Goal: Task Accomplishment & Management: Manage account settings

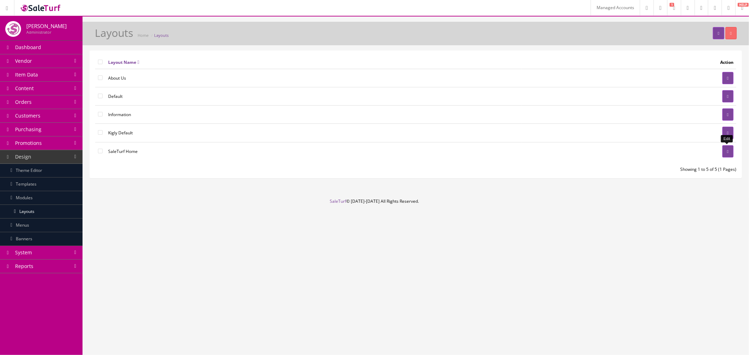
click at [729, 149] on link at bounding box center [727, 151] width 11 height 12
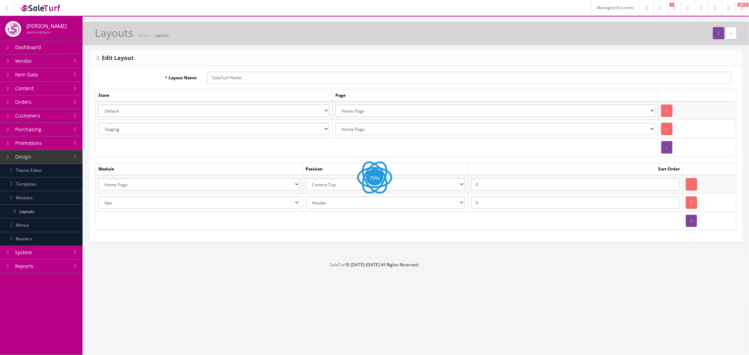
click at [271, 207] on select "Account Account Affiliate Affiliate Category Category Filter by Product Filters…" at bounding box center [199, 203] width 202 height 12
select select "header.39"
click at [98, 197] on select "Account Account Affiliate Affiliate Category Category Filter by Product Filters…" at bounding box center [199, 203] width 202 height 12
click at [715, 37] on button "submit" at bounding box center [718, 33] width 11 height 12
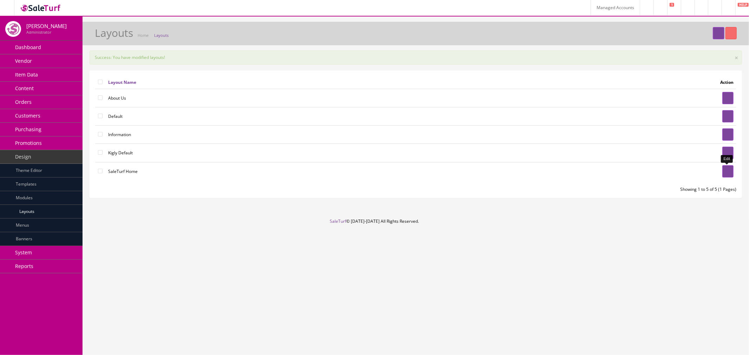
click at [722, 174] on link at bounding box center [727, 171] width 11 height 12
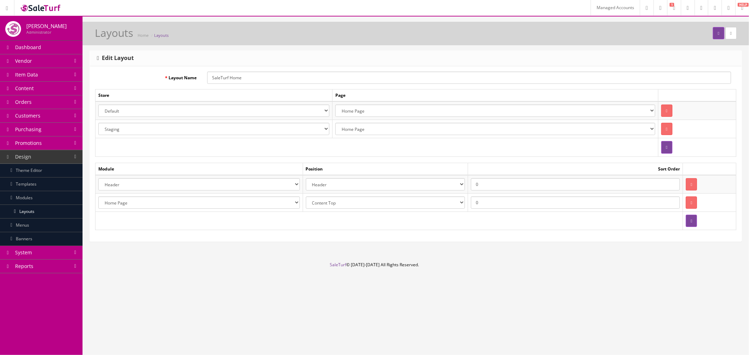
click at [260, 199] on select "Account Account Affiliate Affiliate Category Category Filter by Product Filters…" at bounding box center [199, 203] width 202 height 12
select select "module_designer.38"
click at [98, 197] on select "Account Account Affiliate Affiliate Category Category Filter by Product Filters…" at bounding box center [199, 203] width 202 height 12
click at [713, 34] on button "submit" at bounding box center [718, 33] width 11 height 12
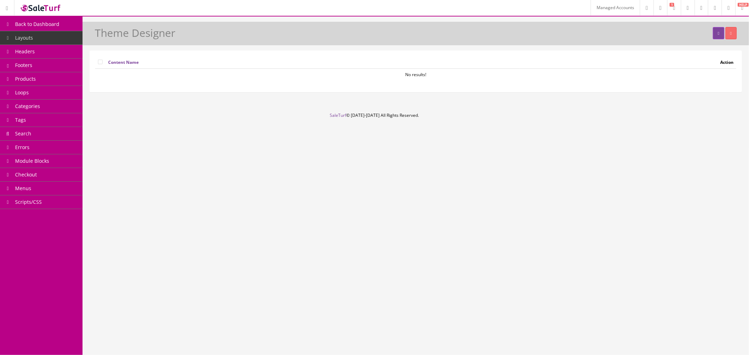
click at [36, 58] on link "Headers" at bounding box center [41, 52] width 83 height 14
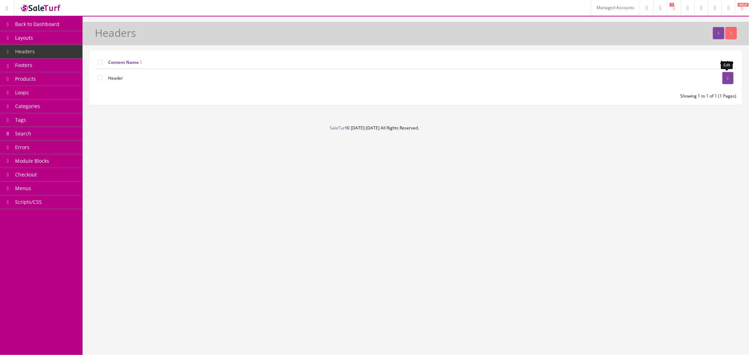
click at [729, 78] on link at bounding box center [727, 78] width 11 height 12
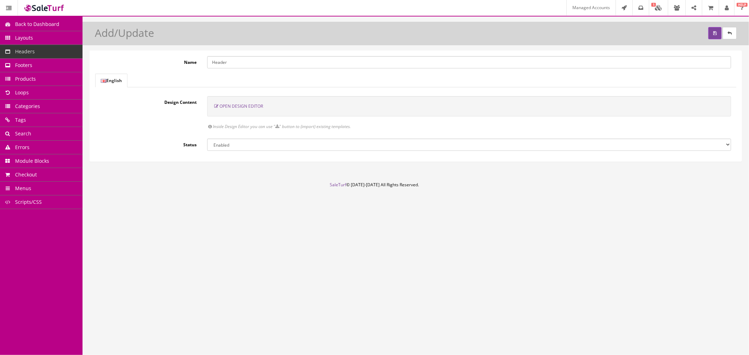
click at [229, 107] on span "Open Design Editor" at bounding box center [241, 106] width 44 height 6
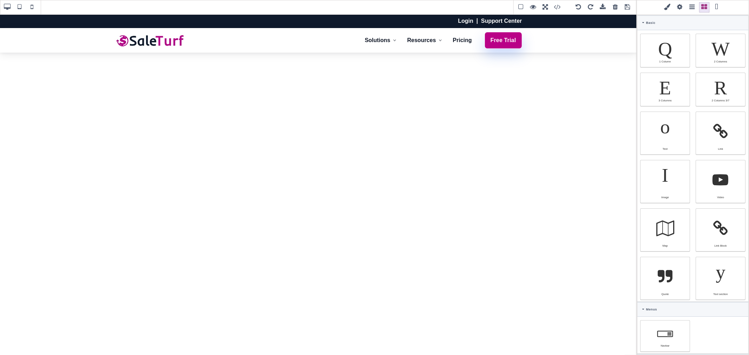
click at [627, 8] on span at bounding box center [627, 7] width 11 height 11
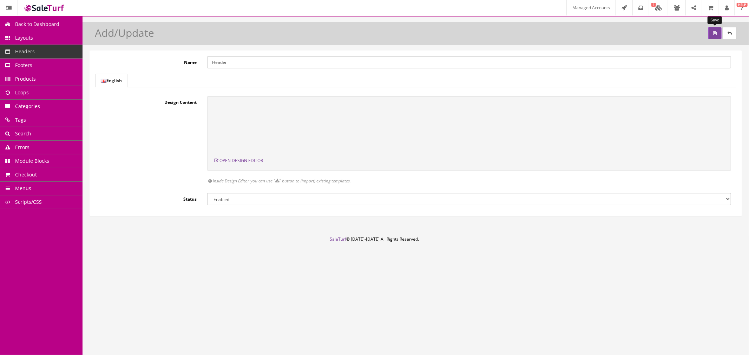
click at [712, 30] on button "submit" at bounding box center [714, 33] width 13 height 12
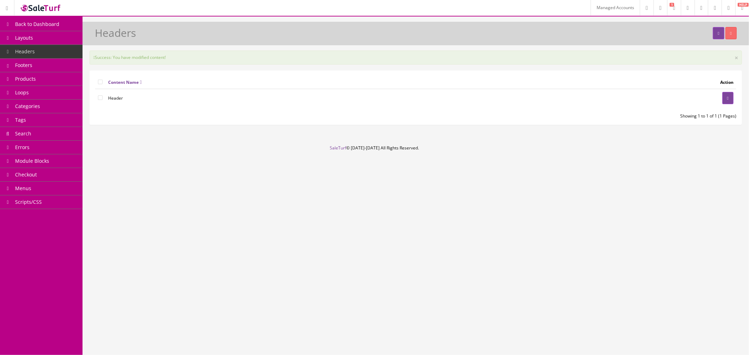
click at [34, 38] on link "Layouts" at bounding box center [41, 38] width 83 height 14
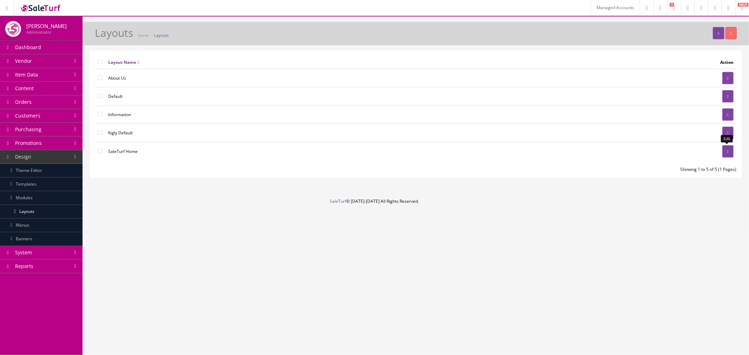
click at [727, 152] on icon at bounding box center [727, 152] width 1 height 4
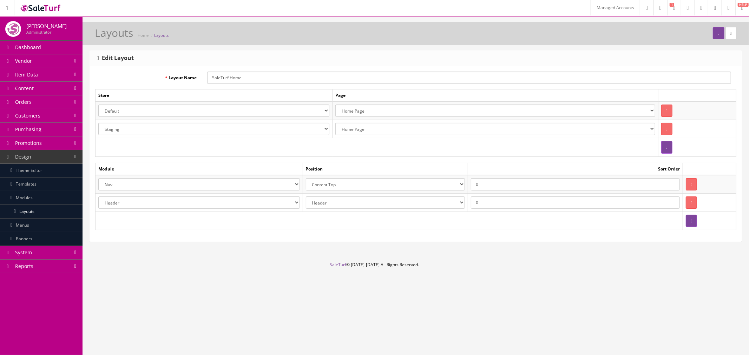
click at [200, 206] on select "Account Account Affiliate Affiliate Category Category Filter by Product Filters…" at bounding box center [199, 203] width 202 height 12
click at [197, 195] on td "Account Account Affiliate Affiliate Category Category Filter by Product Filters…" at bounding box center [198, 202] width 207 height 18
click at [391, 202] on select "Header Content Top Content Bottom Column Left Column Right Footer" at bounding box center [385, 203] width 159 height 12
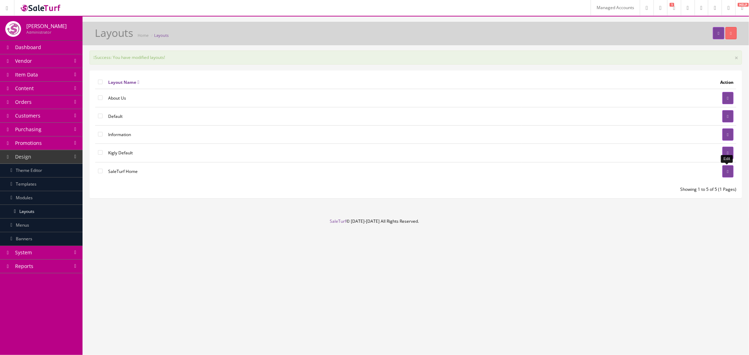
click at [727, 173] on icon at bounding box center [727, 172] width 1 height 4
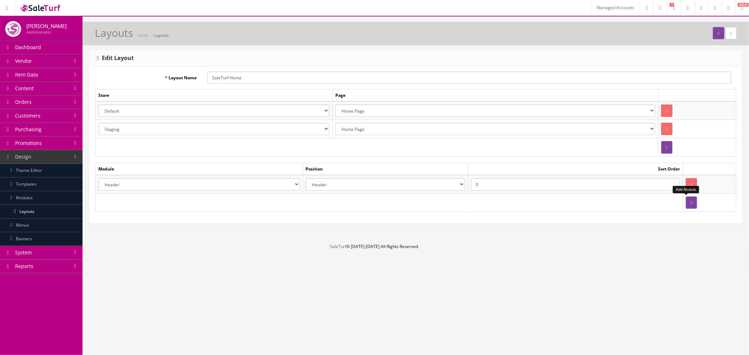
click at [691, 203] on icon "button" at bounding box center [691, 203] width 1 height 4
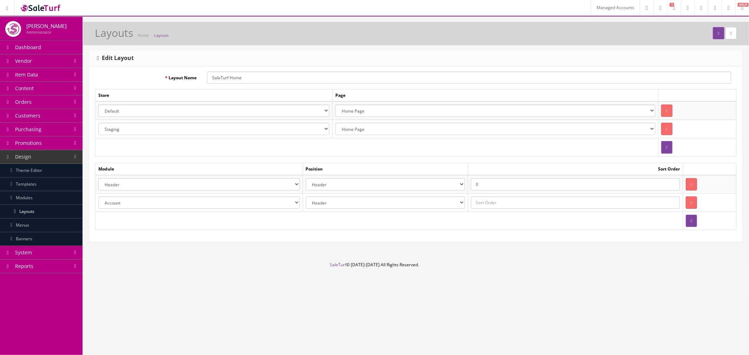
click at [239, 208] on select "Account Account Affiliate Affiliate Category Category Filter by Product Filters…" at bounding box center [199, 203] width 202 height 12
select select "module_designer.37"
click at [98, 197] on select "Account Account Affiliate Affiliate Category Category Filter by Product Filters…" at bounding box center [199, 203] width 202 height 12
click at [335, 205] on select "Header Content Top Content Bottom Column Left Column Right Footer" at bounding box center [385, 203] width 159 height 12
select select "content_top"
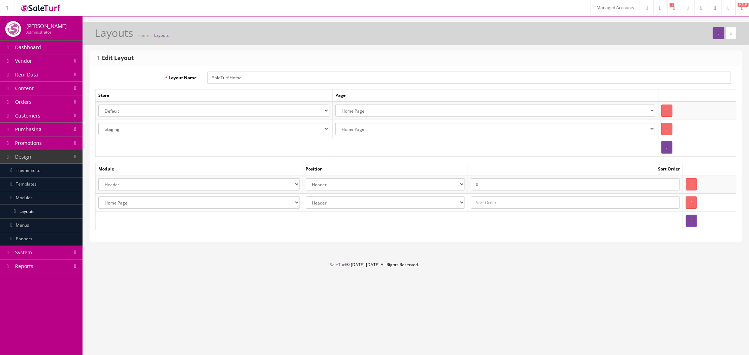
click at [308, 197] on select "Header Content Top Content Bottom Column Left Column Right Footer" at bounding box center [385, 203] width 159 height 12
click at [539, 200] on input "text" at bounding box center [575, 203] width 209 height 12
type input "0"
click at [713, 34] on button "submit" at bounding box center [718, 33] width 11 height 12
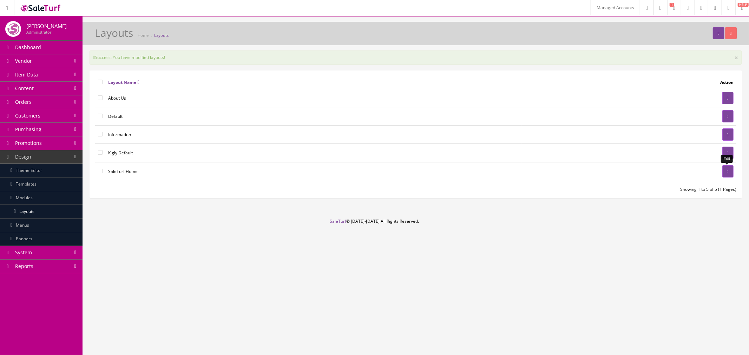
click at [727, 171] on icon at bounding box center [727, 172] width 1 height 4
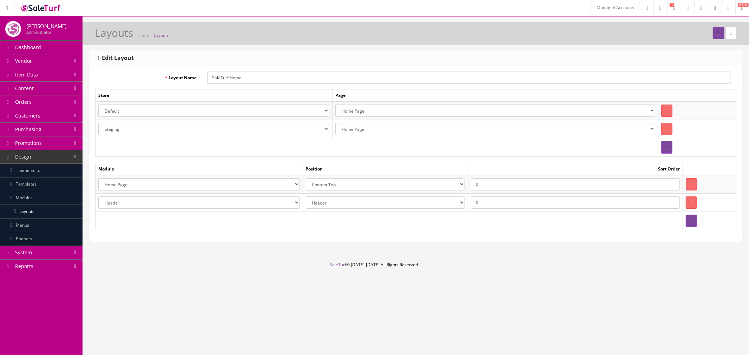
click at [275, 200] on select "Account Account Affiliate Affiliate Category Category Filter by Product Filters…" at bounding box center [199, 203] width 202 height 12
select select "module_designer.38"
click at [98, 197] on select "Account Account Affiliate Affiliate Category Category Filter by Product Filters…" at bounding box center [199, 203] width 202 height 12
click at [714, 36] on button "submit" at bounding box center [718, 33] width 11 height 12
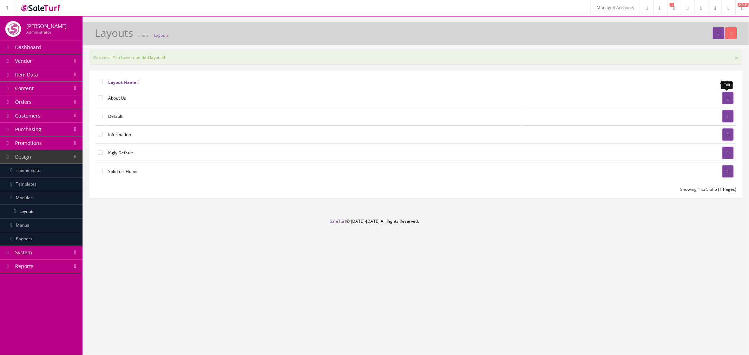
click at [727, 95] on link at bounding box center [727, 98] width 11 height 12
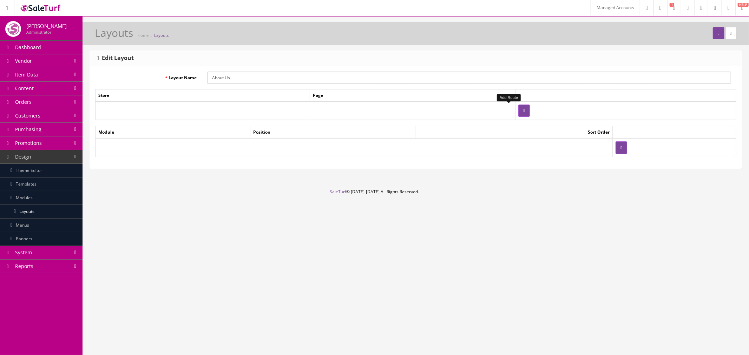
click at [518, 115] on button "button" at bounding box center [523, 111] width 11 height 12
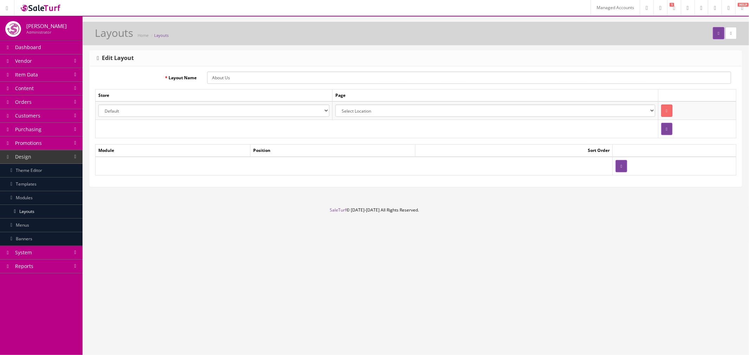
click at [497, 108] on select "Select Location Account Pages (all) Account Address Book Account Downloads Acco…" at bounding box center [494, 111] width 319 height 12
click at [620, 167] on icon "button" at bounding box center [620, 166] width 1 height 4
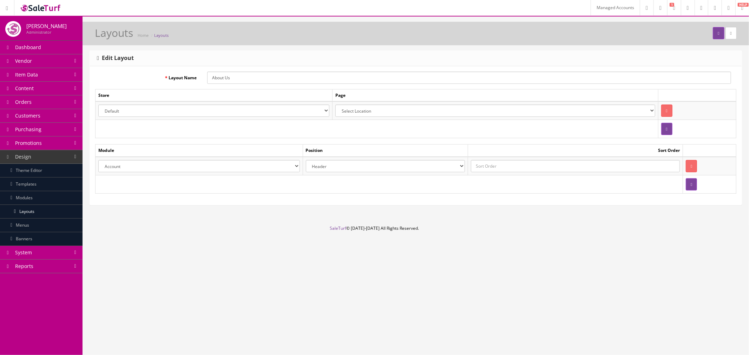
click at [690, 165] on button "button" at bounding box center [691, 166] width 11 height 12
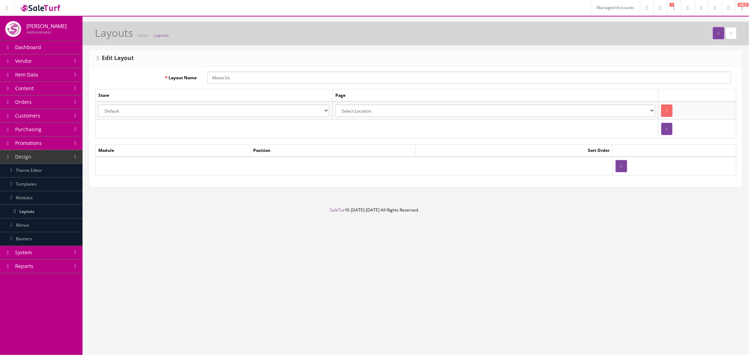
click at [209, 111] on select "Default Kigly salesamplitude Staging" at bounding box center [213, 111] width 231 height 12
click at [327, 103] on td "Default Kigly salesamplitude Staging" at bounding box center [213, 110] width 237 height 19
click at [349, 105] on select "Select Location Account Pages (all) Account Address Book Account Downloads Acco…" at bounding box center [494, 111] width 319 height 12
click at [377, 91] on td "Page" at bounding box center [494, 96] width 325 height 12
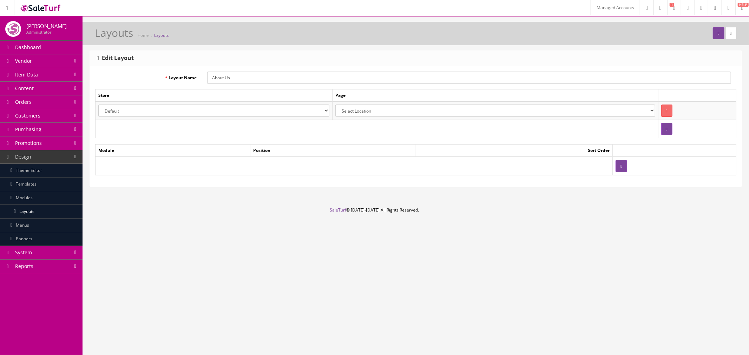
click at [606, 114] on select "Select Location Account Pages (all) Account Address Book Account Downloads Acco…" at bounding box center [494, 111] width 319 height 12
select select "information/information"
click at [335, 105] on select "Select Location Account Pages (all) Account Address Book Account Downloads Acco…" at bounding box center [494, 111] width 319 height 12
click at [269, 112] on select "Default Kigly salesamplitude Staging" at bounding box center [213, 111] width 231 height 12
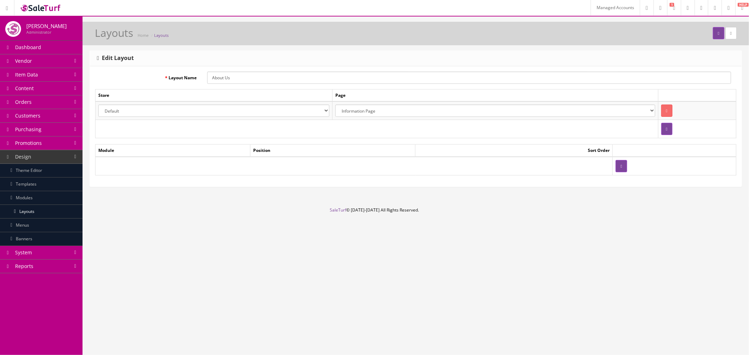
click at [297, 81] on input "About Us" at bounding box center [469, 78] width 524 height 12
type input "Testing"
click at [620, 166] on icon "button" at bounding box center [620, 166] width 1 height 4
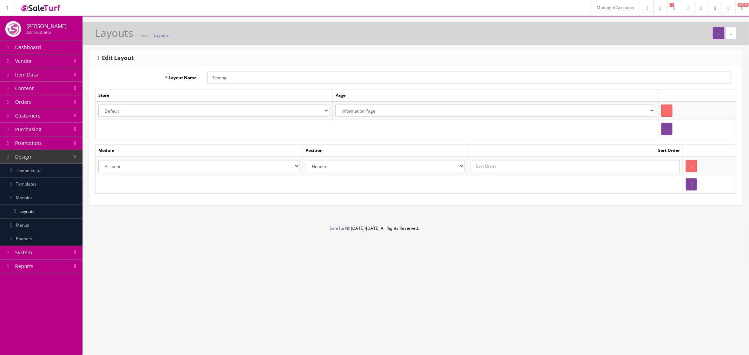
click at [251, 170] on select "Account Account Affiliate Affiliate Category Category Filter by Product Filters…" at bounding box center [199, 166] width 202 height 12
click at [98, 160] on select "Account Account Affiliate Affiliate Category Category Filter by Product Filters…" at bounding box center [199, 166] width 202 height 12
click at [212, 166] on select "Account Account Affiliate Affiliate Category Category Filter by Product Filters…" at bounding box center [199, 166] width 202 height 12
select select "header.39"
click at [98, 160] on select "Account Account Affiliate Affiliate Category Category Filter by Product Filters…" at bounding box center [199, 166] width 202 height 12
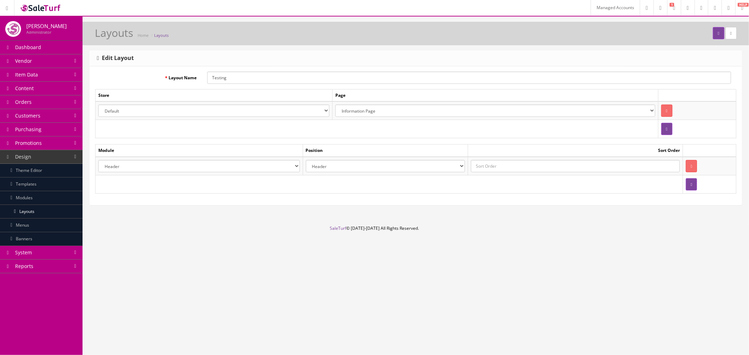
click at [178, 166] on select "Account Account Affiliate Affiliate Category Category Filter by Product Filters…" at bounding box center [199, 166] width 202 height 12
click at [422, 263] on div "Managed Accounts Research Trends Trending on Ebay Google Trends Amazon Insights…" at bounding box center [374, 177] width 749 height 355
